Goal: Find specific page/section

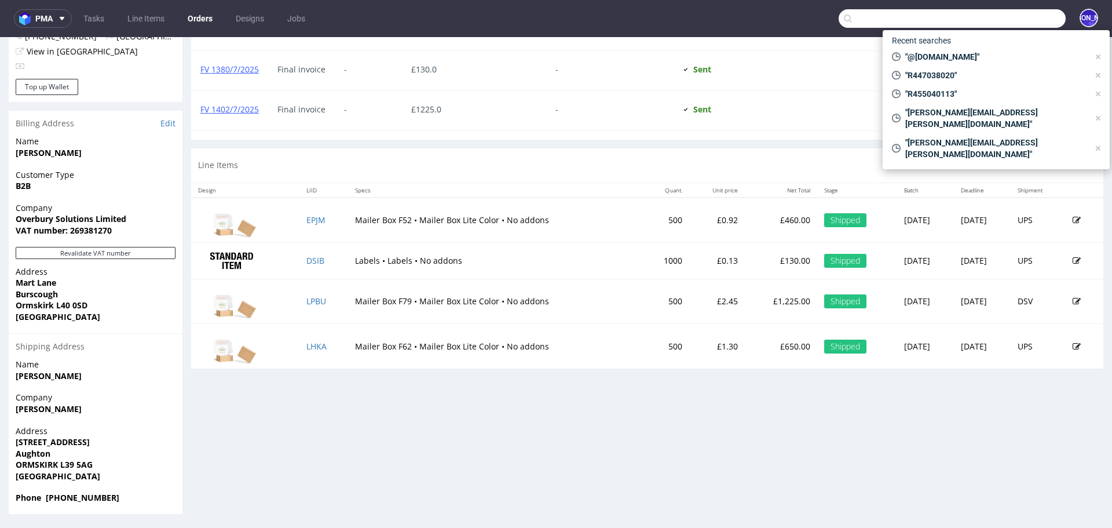
scroll to position [72, 0]
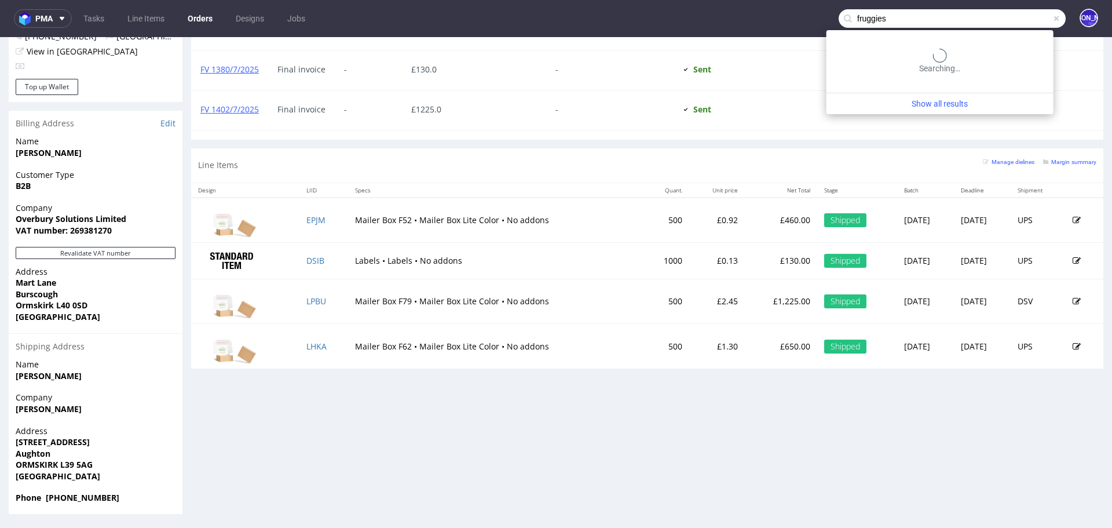
type input "fruggies"
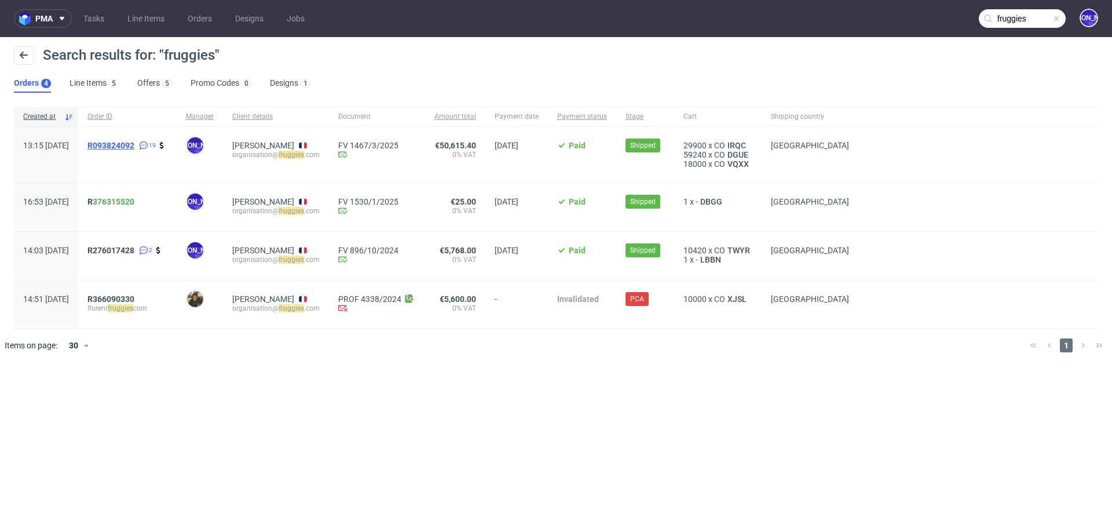
click at [129, 147] on span "R093824092" at bounding box center [110, 145] width 47 height 9
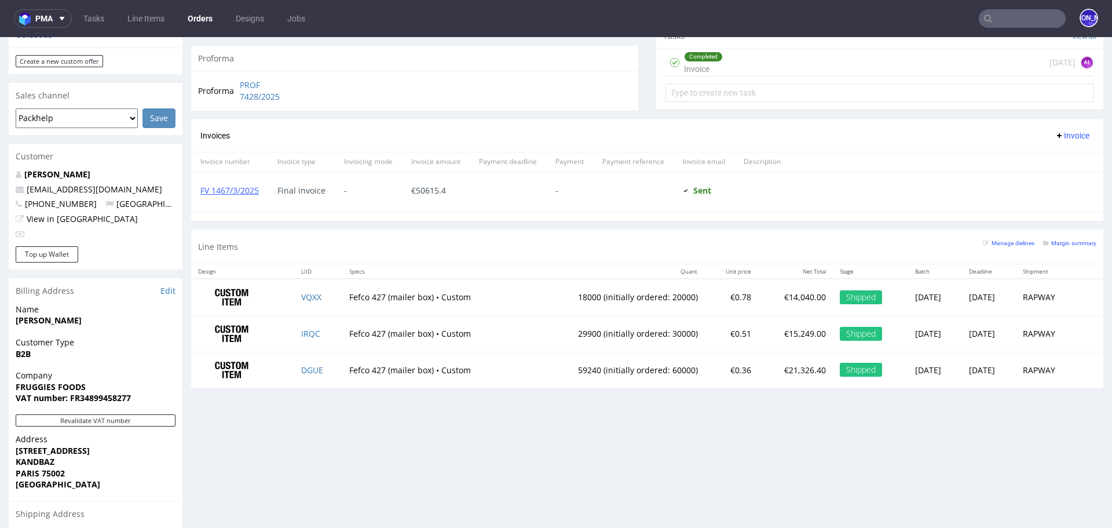
scroll to position [432, 0]
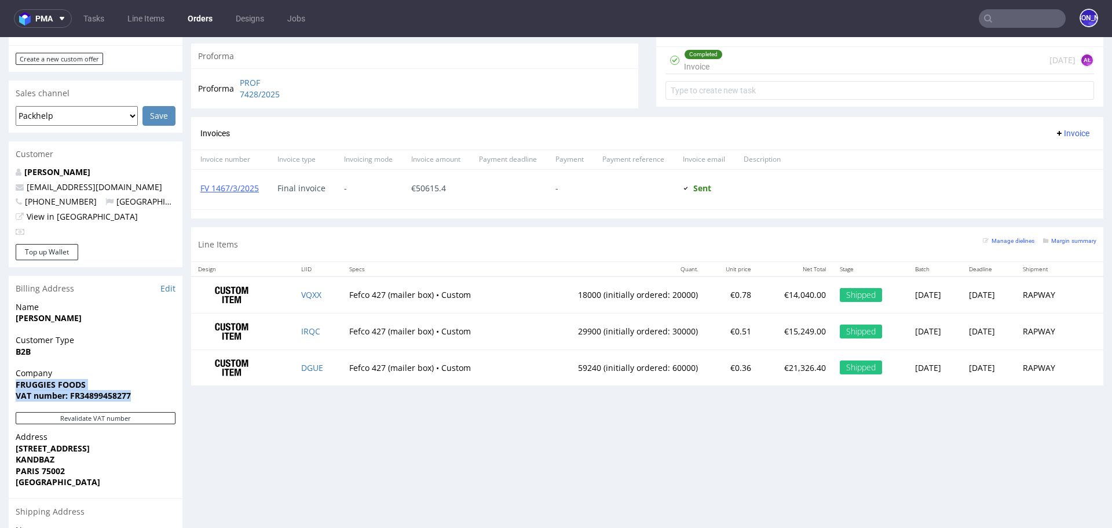
drag, startPoint x: 148, startPoint y: 395, endPoint x: 5, endPoint y: 386, distance: 143.4
click at [5, 386] on div "Order via Offer R093824092 [DATE] 01:15 PM Mark this order as problematic Invoi…" at bounding box center [556, 161] width 1112 height 1054
copy p "FRUGGIES FOODS VAT number: FR34899458277"
